Goal: Task Accomplishment & Management: Manage account settings

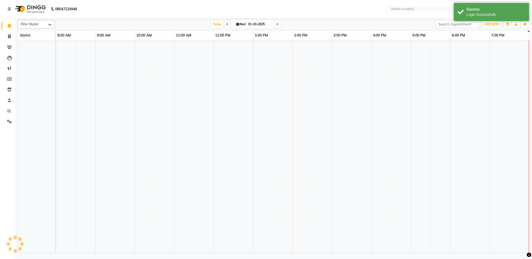
select select "en"
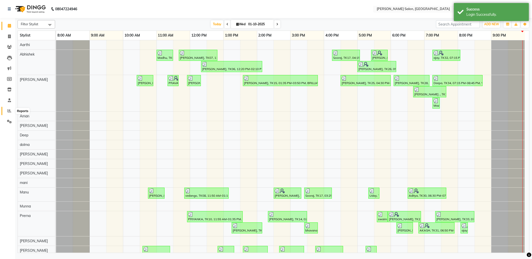
drag, startPoint x: 10, startPoint y: 111, endPoint x: 13, endPoint y: 111, distance: 3.0
click at [10, 111] on icon at bounding box center [10, 111] width 4 height 4
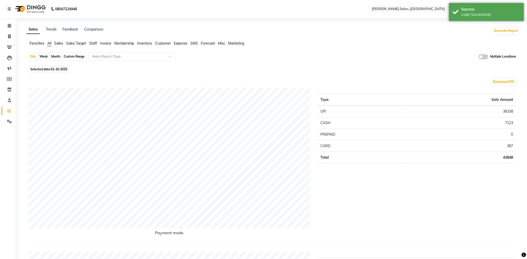
click at [131, 43] on span "Membership" at bounding box center [124, 43] width 20 height 5
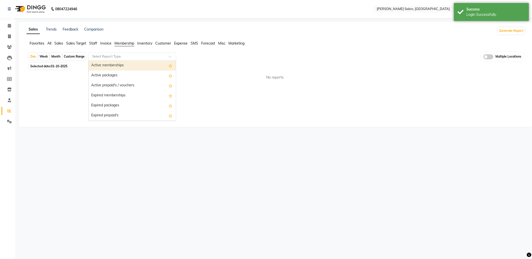
click at [127, 58] on input "text" at bounding box center [127, 56] width 72 height 5
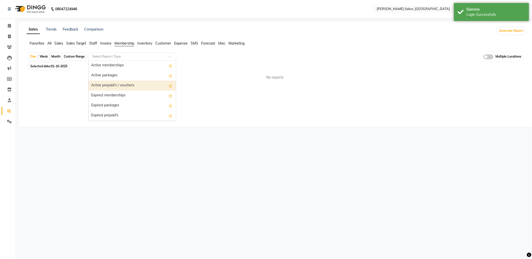
click at [126, 86] on div "Active prepaid's / vouchers" at bounding box center [132, 86] width 87 height 10
select select "full_report"
select select "csv"
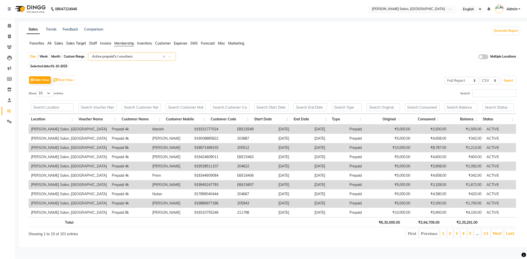
click at [410, 9] on input "text" at bounding box center [407, 9] width 73 height 5
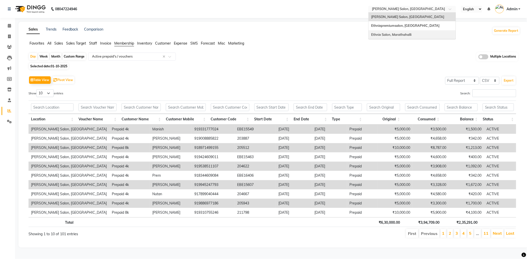
click at [408, 35] on span "Ethnix Salon, Marathahalli" at bounding box center [391, 35] width 40 height 4
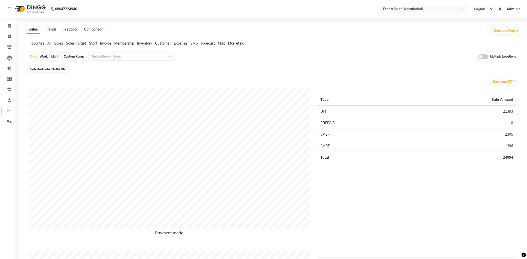
click at [123, 43] on span "Membership" at bounding box center [124, 43] width 20 height 5
click at [118, 57] on input "text" at bounding box center [127, 56] width 72 height 5
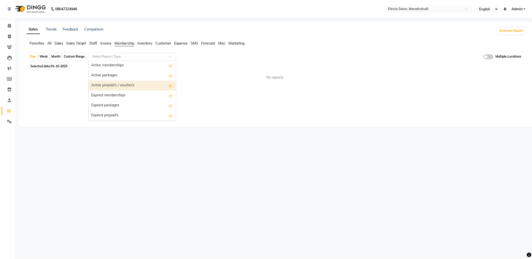
click at [115, 84] on div "Active prepaid's / vouchers" at bounding box center [132, 86] width 87 height 10
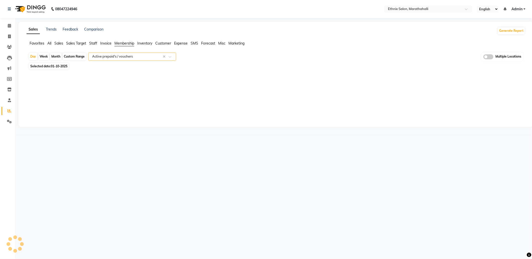
select select "full_report"
select select "csv"
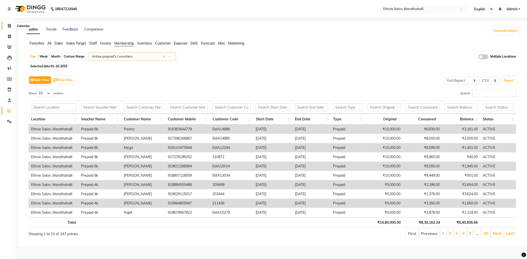
click at [10, 26] on icon at bounding box center [9, 26] width 3 height 4
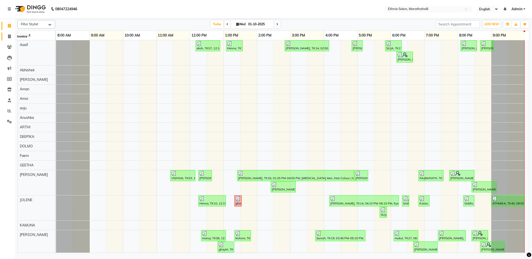
click at [9, 34] on span at bounding box center [9, 37] width 9 height 6
select select "4783"
select select "service"
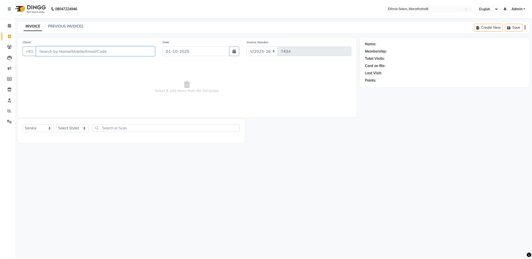
click at [70, 51] on input "Client" at bounding box center [95, 52] width 119 height 10
click at [56, 52] on input "878866610" at bounding box center [82, 52] width 93 height 10
type input "8788664610"
click at [78, 77] on span "Select & add items from the list below" at bounding box center [187, 87] width 329 height 50
click at [54, 52] on input "8788664610" at bounding box center [82, 52] width 93 height 10
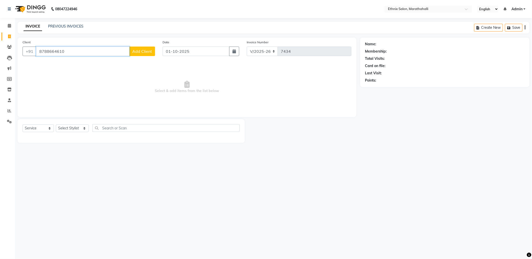
click at [54, 52] on input "8788664610" at bounding box center [82, 52] width 93 height 10
click at [64, 28] on link "PREVIOUS INVOICES" at bounding box center [65, 26] width 35 height 5
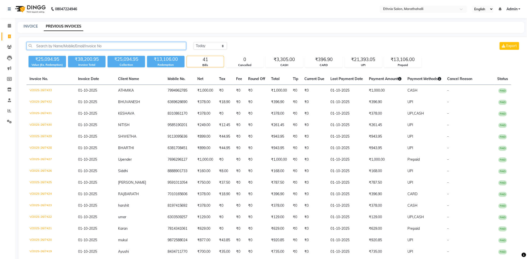
click at [66, 46] on input "text" at bounding box center [107, 46] width 160 height 8
paste input "8788664610"
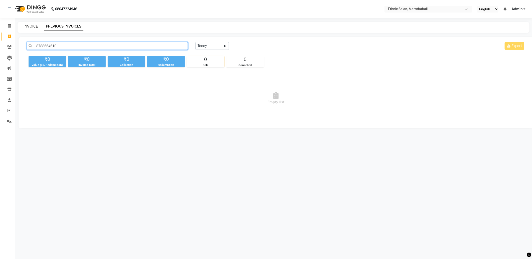
type input "8788664610"
click at [31, 26] on link "INVOICE" at bounding box center [31, 26] width 14 height 5
select select "service"
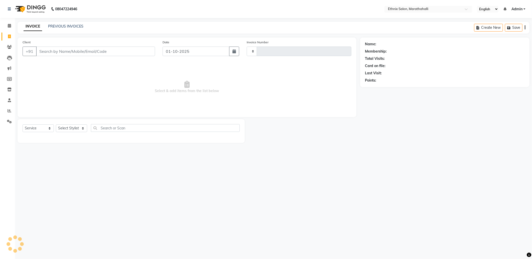
type input "7434"
select select "4783"
click at [53, 50] on input "Client" at bounding box center [95, 52] width 119 height 10
type input "8788664610"
click at [47, 53] on input "8788664610" at bounding box center [82, 52] width 93 height 10
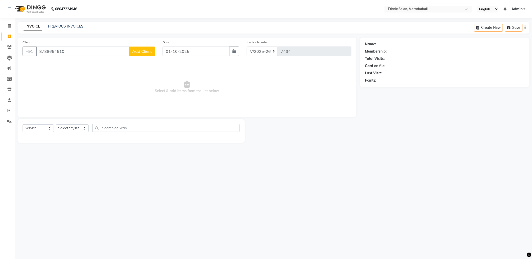
click at [47, 53] on input "8788664610" at bounding box center [82, 52] width 93 height 10
click at [10, 47] on icon at bounding box center [9, 47] width 5 height 4
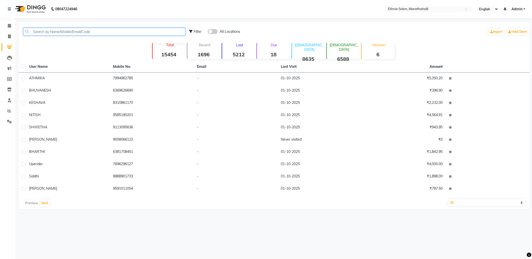
click at [69, 31] on input "text" at bounding box center [104, 32] width 162 height 8
paste input "8788664610"
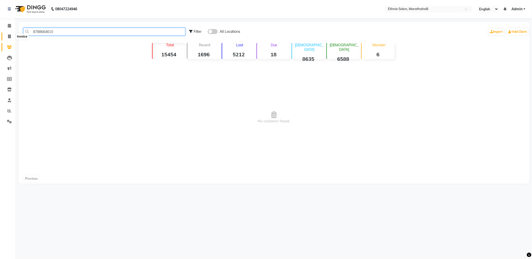
type input "8788664610"
click at [9, 38] on icon at bounding box center [9, 37] width 3 height 4
select select "service"
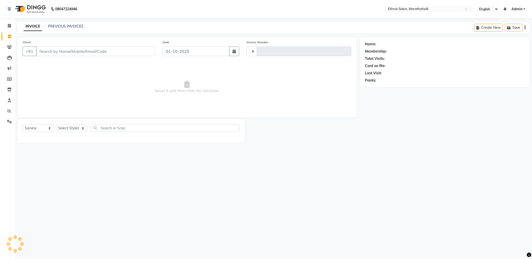
type input "7434"
select select "4783"
click at [77, 28] on link "PREVIOUS INVOICES" at bounding box center [65, 26] width 35 height 5
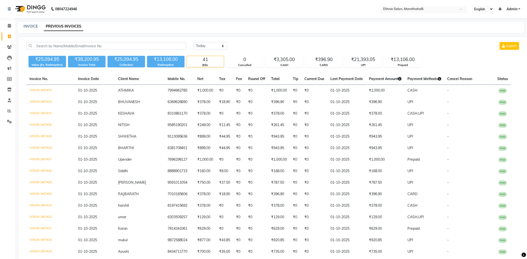
click at [430, 10] on input "text" at bounding box center [418, 9] width 73 height 5
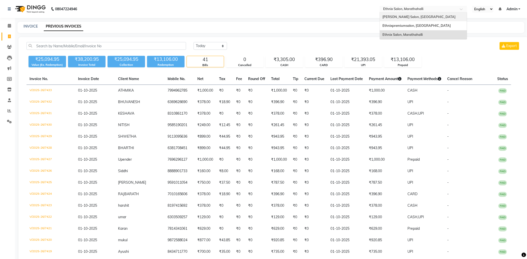
click at [421, 15] on div "Ethnix Salon, Bellandur" at bounding box center [423, 17] width 87 height 9
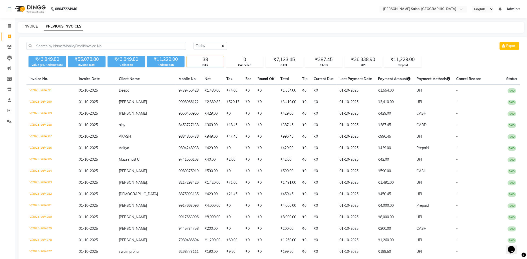
click at [26, 24] on link "INVOICE" at bounding box center [31, 26] width 14 height 5
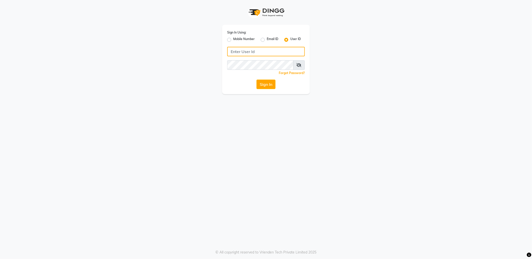
click at [249, 52] on input "Username" at bounding box center [266, 52] width 78 height 10
type input "ethinixexceptional"
click at [268, 84] on button "Sign In" at bounding box center [265, 85] width 19 height 10
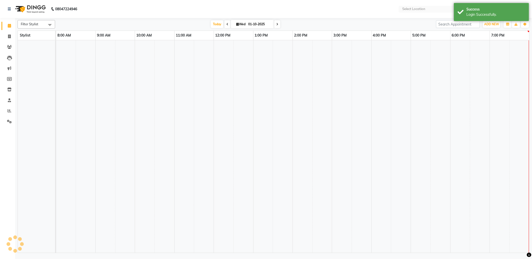
select select "en"
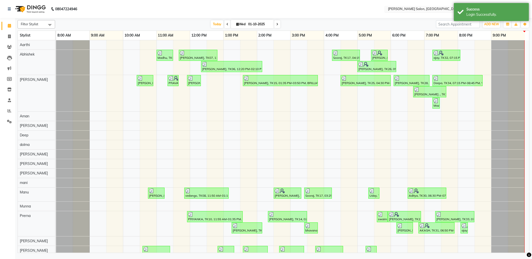
click at [410, 9] on input "text" at bounding box center [423, 9] width 73 height 5
click at [407, 25] on span "Ethnixpremiumsalon, [GEOGRAPHIC_DATA]" at bounding box center [421, 26] width 68 height 4
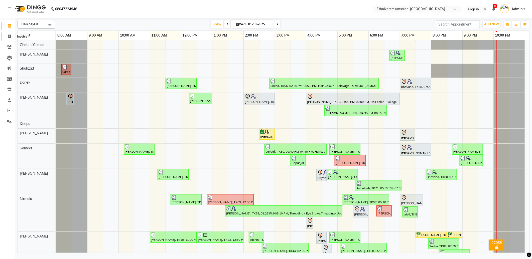
click at [8, 39] on span at bounding box center [9, 37] width 9 height 6
select select "service"
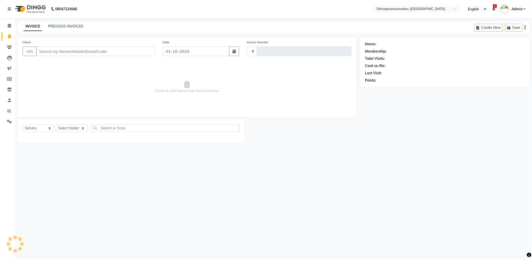
type input "11054"
select select "3625"
click at [72, 49] on input "Client" at bounding box center [95, 52] width 119 height 10
type input "8788664610"
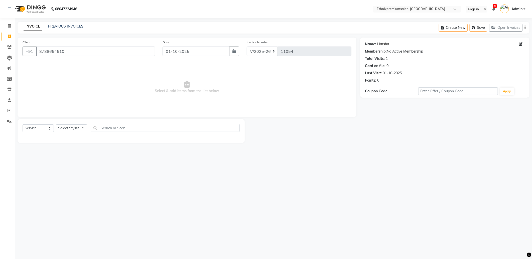
click at [380, 44] on link "Harsha" at bounding box center [383, 44] width 12 height 5
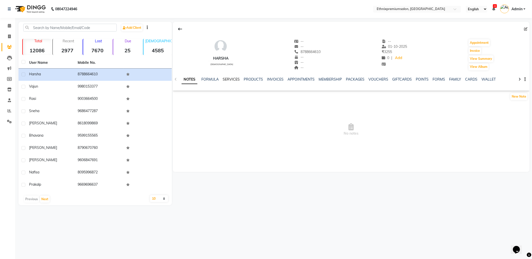
click at [231, 79] on link "SERVICES" at bounding box center [231, 79] width 17 height 5
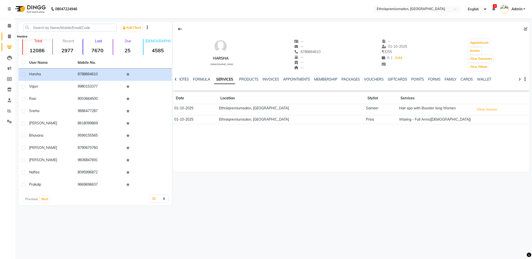
click at [8, 36] on icon at bounding box center [9, 37] width 3 height 4
select select "3625"
select select "service"
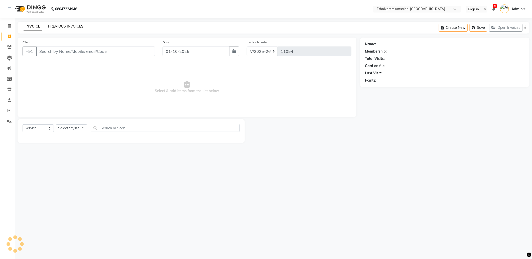
click at [76, 25] on link "PREVIOUS INVOICES" at bounding box center [65, 26] width 35 height 5
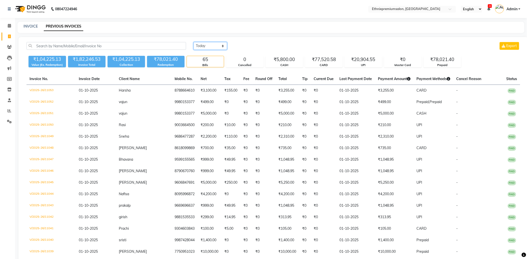
click at [203, 48] on select "[DATE] [DATE] Custom Range" at bounding box center [211, 46] width 34 height 8
click at [194, 42] on select "[DATE] [DATE] Custom Range" at bounding box center [211, 46] width 34 height 8
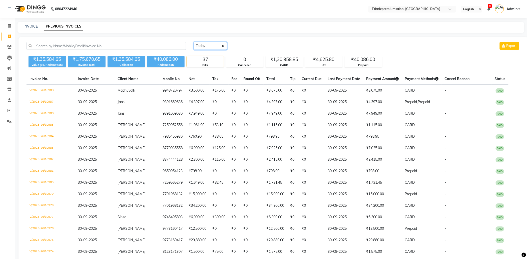
drag, startPoint x: 204, startPoint y: 45, endPoint x: 205, endPoint y: 51, distance: 6.1
click at [204, 45] on select "[DATE] [DATE] Custom Range" at bounding box center [211, 46] width 34 height 8
select select "today"
click at [194, 42] on select "[DATE] [DATE] Custom Range" at bounding box center [211, 46] width 34 height 8
